Goal: Find specific page/section: Find specific page/section

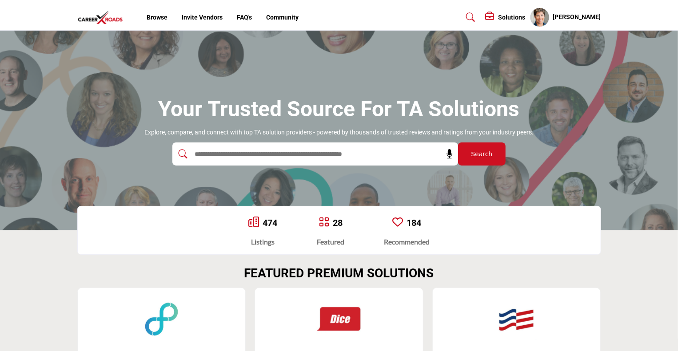
click at [204, 151] on input "text" at bounding box center [296, 154] width 212 height 13
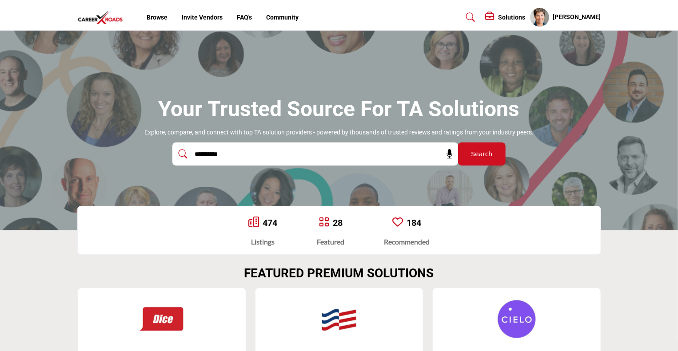
type input "**********"
click at [458, 143] on button "Search" at bounding box center [482, 154] width 48 height 23
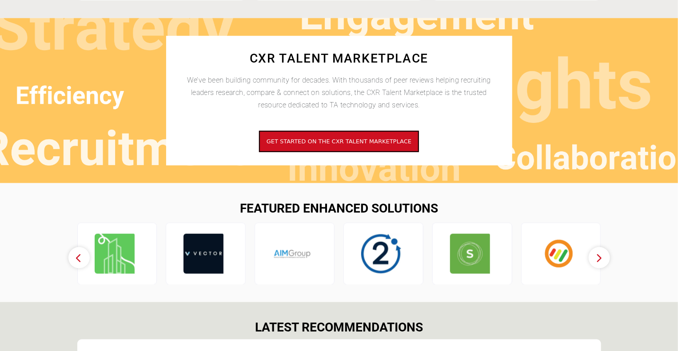
scroll to position [456, 0]
